Goal: Information Seeking & Learning: Learn about a topic

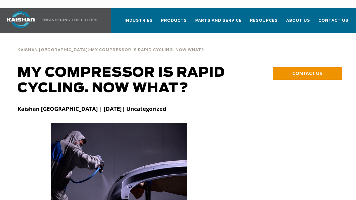
scroll to position [28, 0]
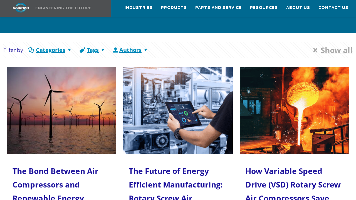
scroll to position [28, 0]
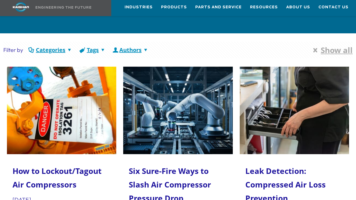
scroll to position [28, 0]
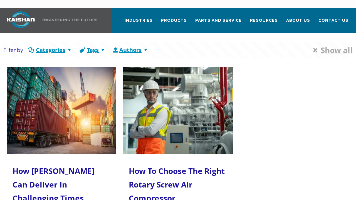
scroll to position [28, 0]
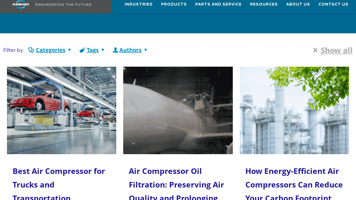
scroll to position [28, 0]
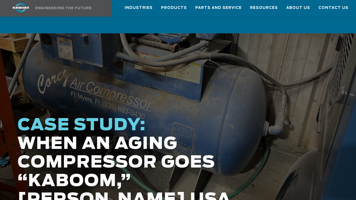
scroll to position [28, 0]
